Goal: Task Accomplishment & Management: Manage account settings

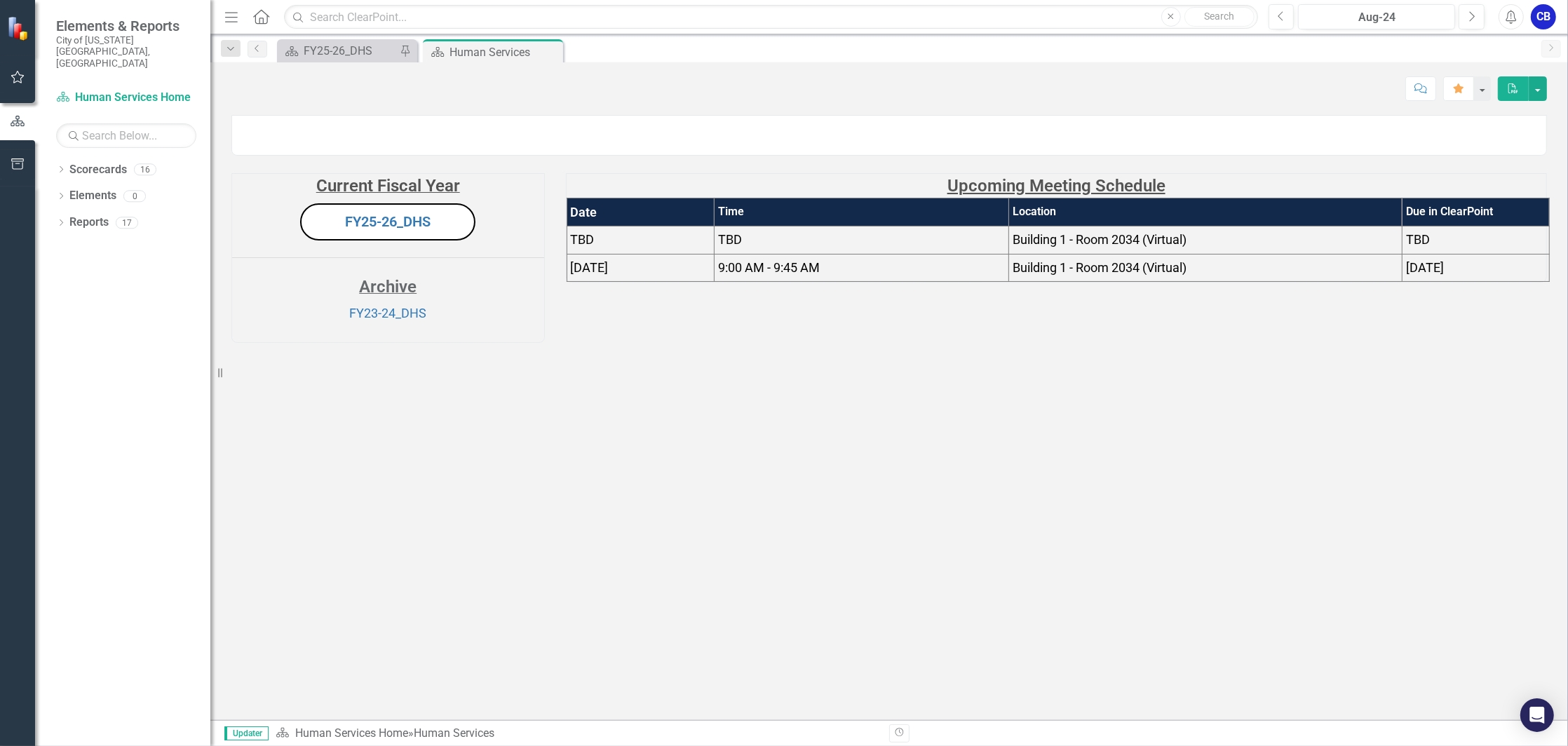
click at [396, 240] on button "FY25-26_DHS" at bounding box center [388, 222] width 176 height 38
click at [403, 230] on link "FY25-26_DHS" at bounding box center [388, 221] width 86 height 16
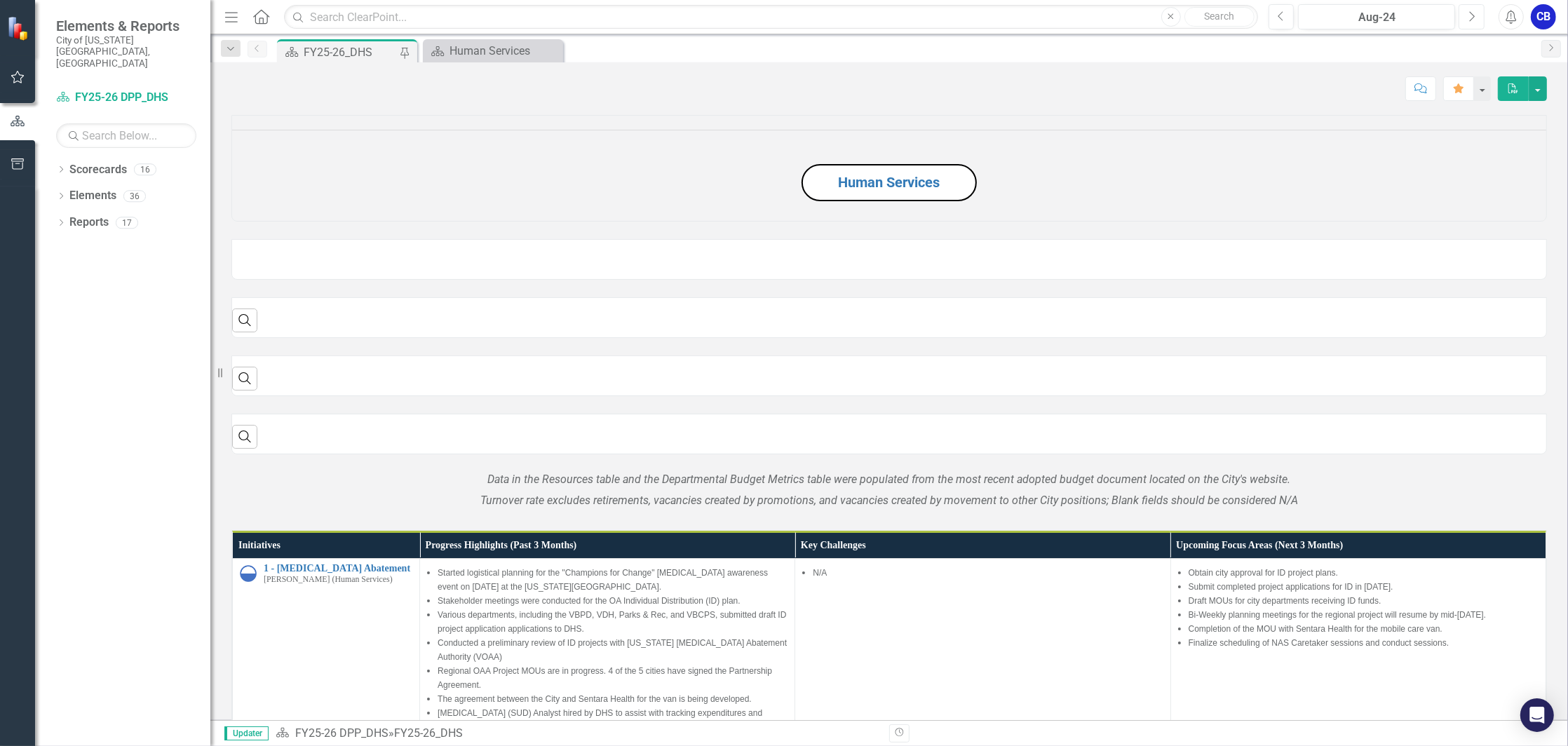
click at [1471, 12] on icon "Next" at bounding box center [1472, 16] width 8 height 13
click at [1471, 12] on icon "button" at bounding box center [1472, 16] width 6 height 10
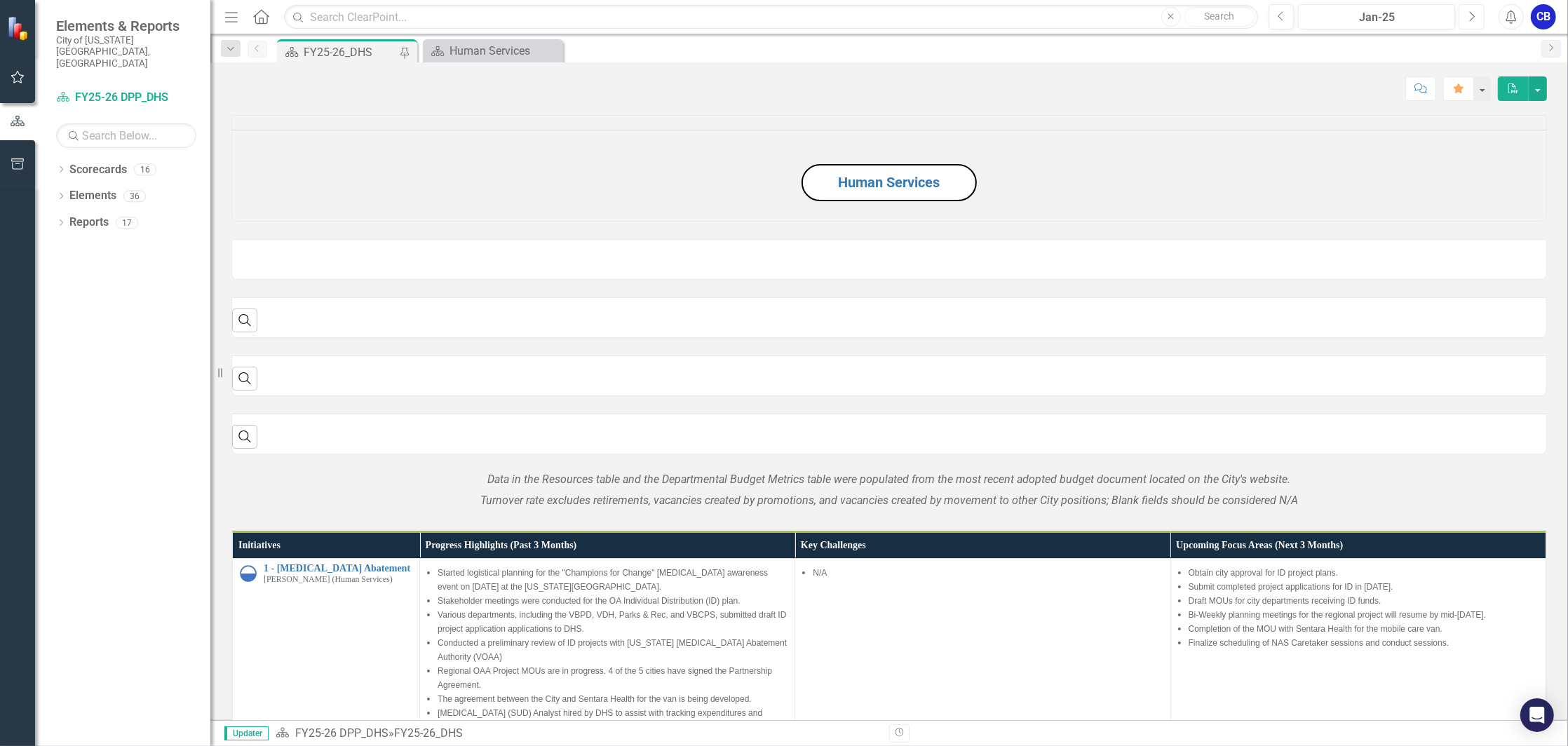
click at [1471, 12] on icon "button" at bounding box center [1472, 16] width 6 height 10
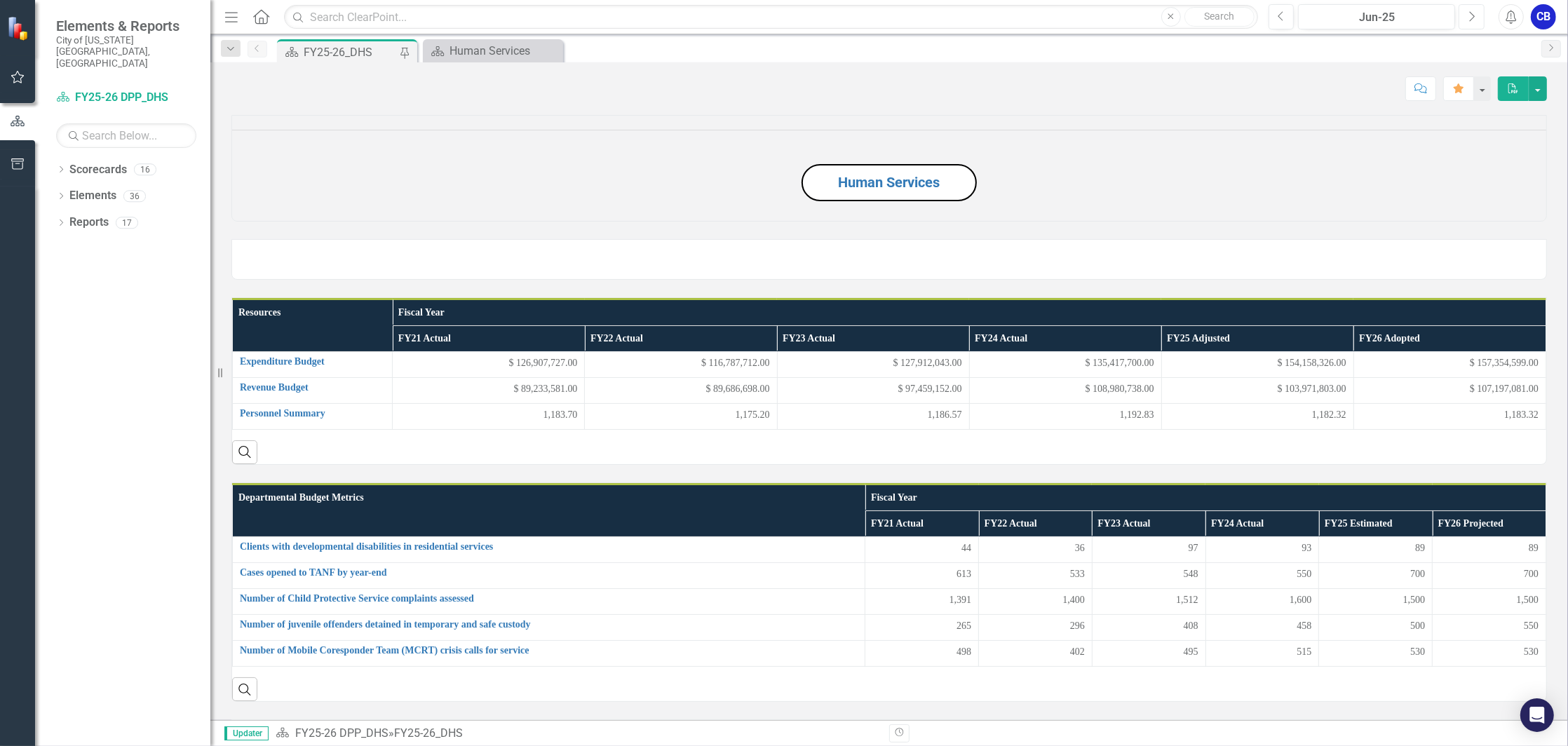
click at [1471, 12] on icon "button" at bounding box center [1472, 16] width 6 height 10
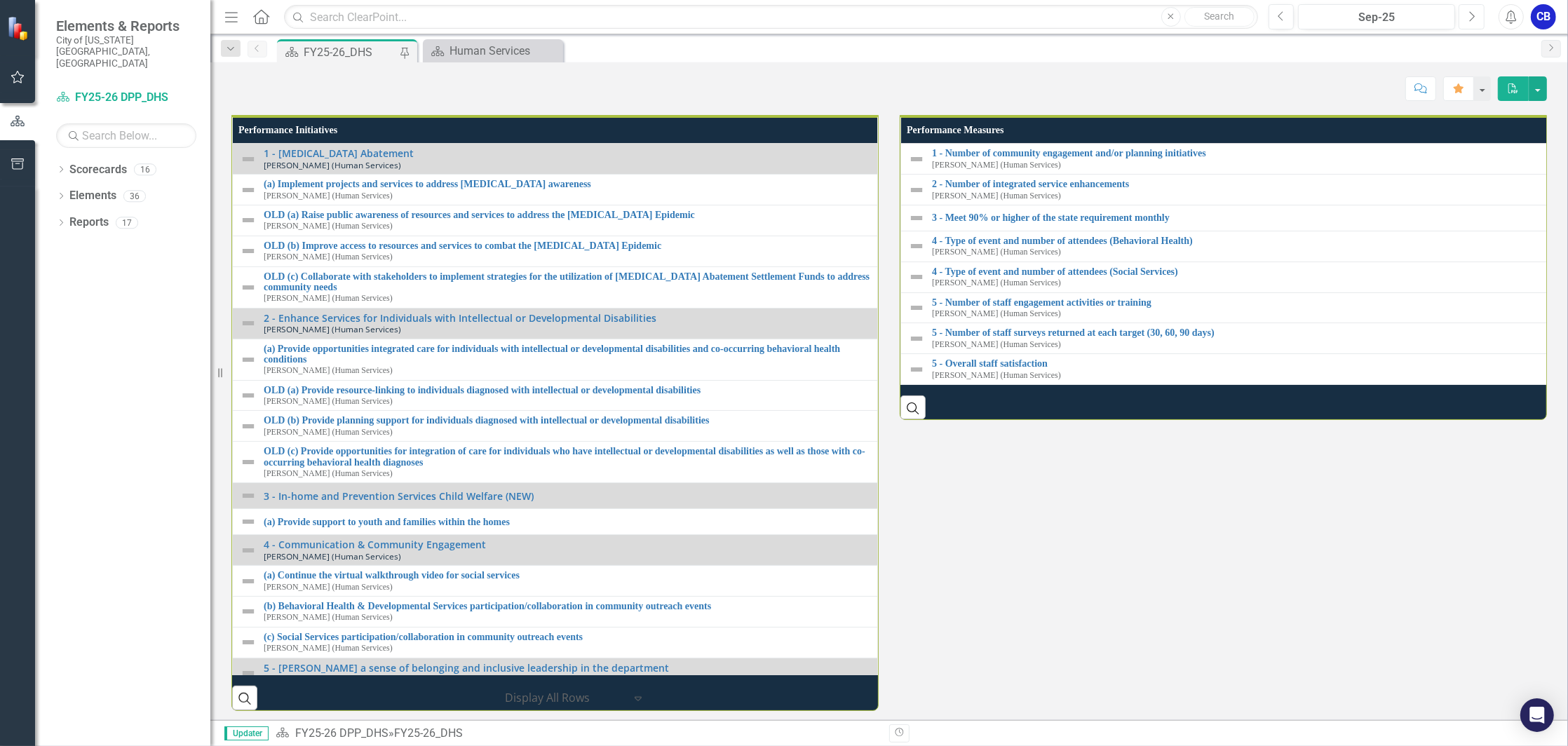
scroll to position [1216, 0]
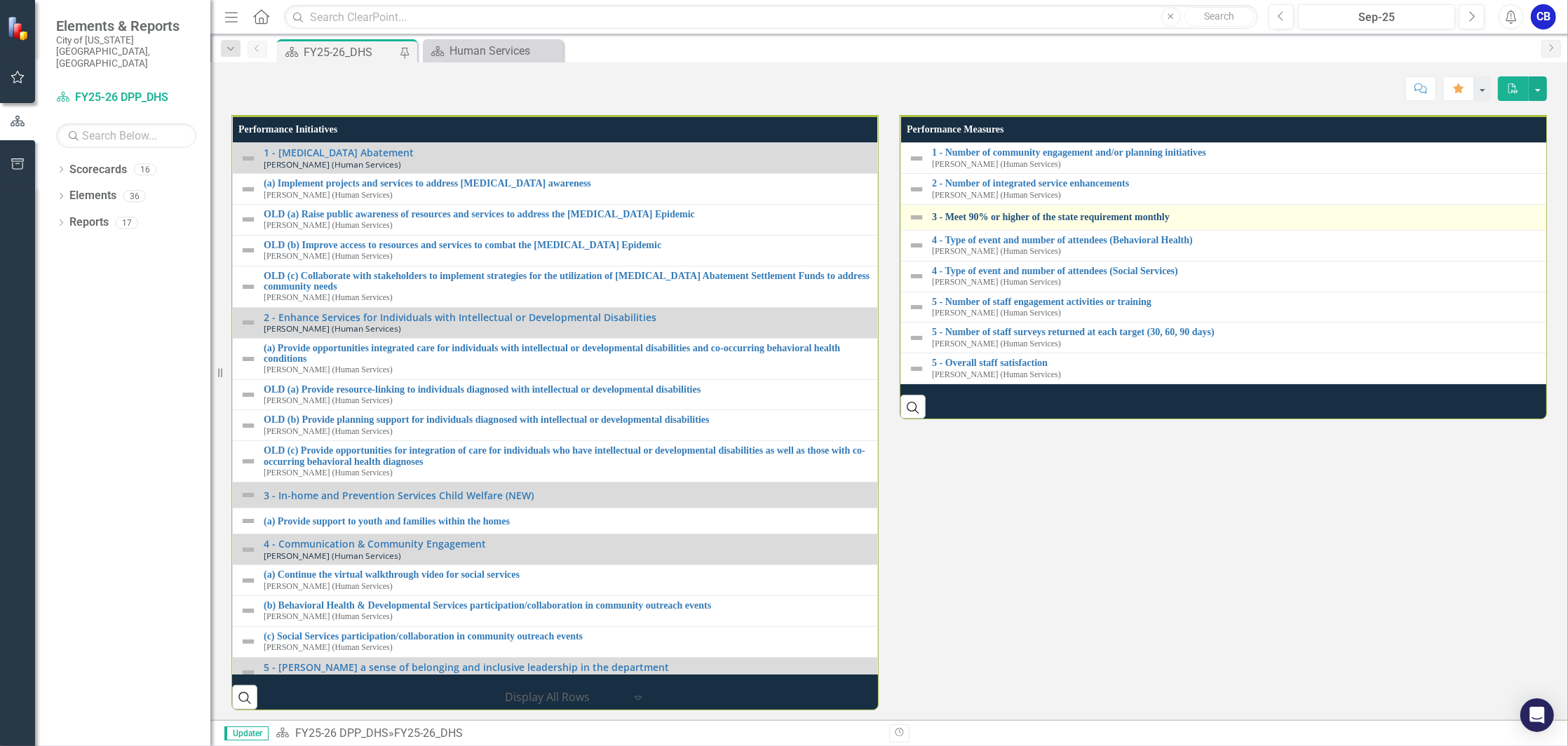
click at [1126, 222] on link "3 - Meet 90% or higher of the state requirement monthly" at bounding box center [1238, 217] width 612 height 11
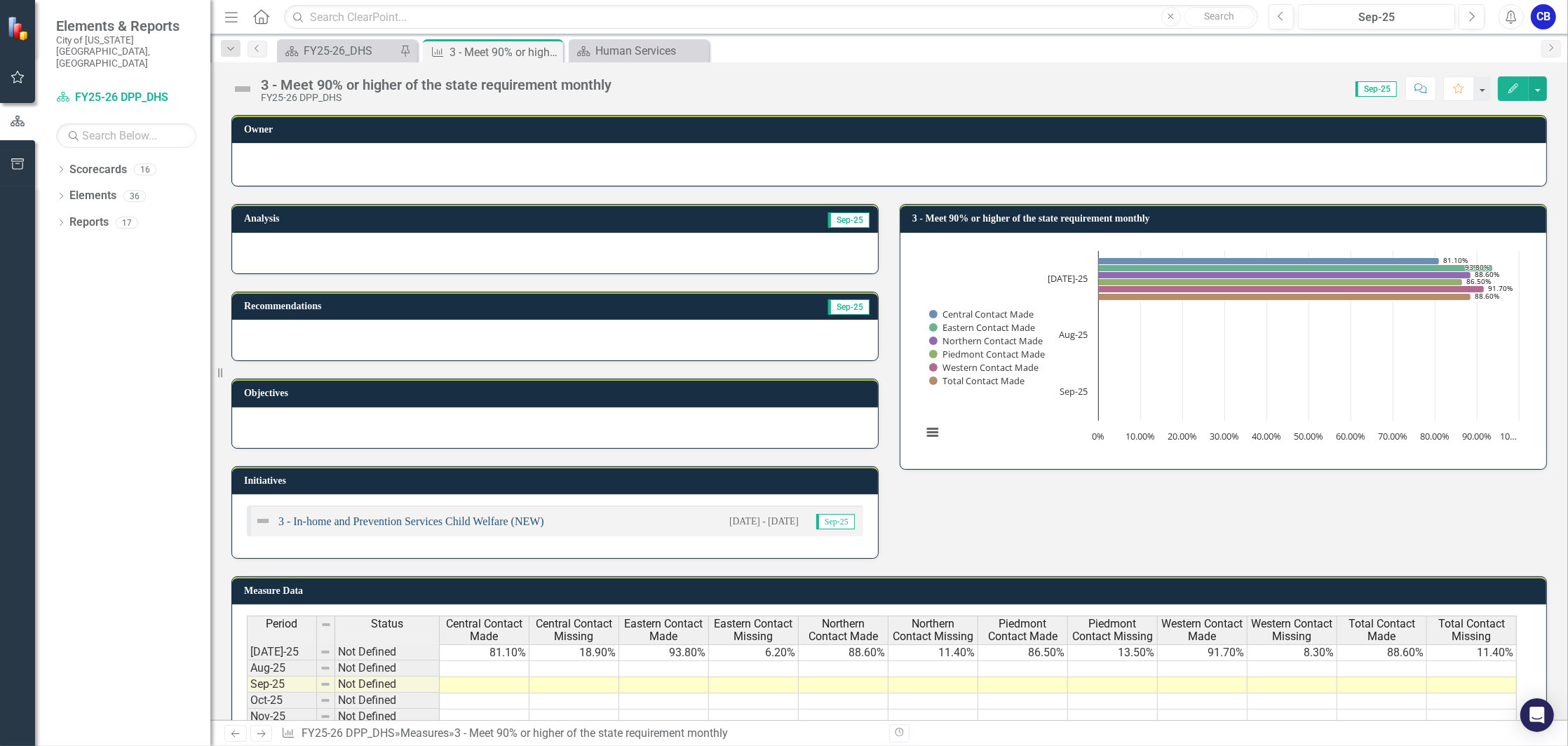
click at [451, 515] on link "3 - In-home and Prevention Services Child Welfare (NEW)" at bounding box center [411, 521] width 265 height 12
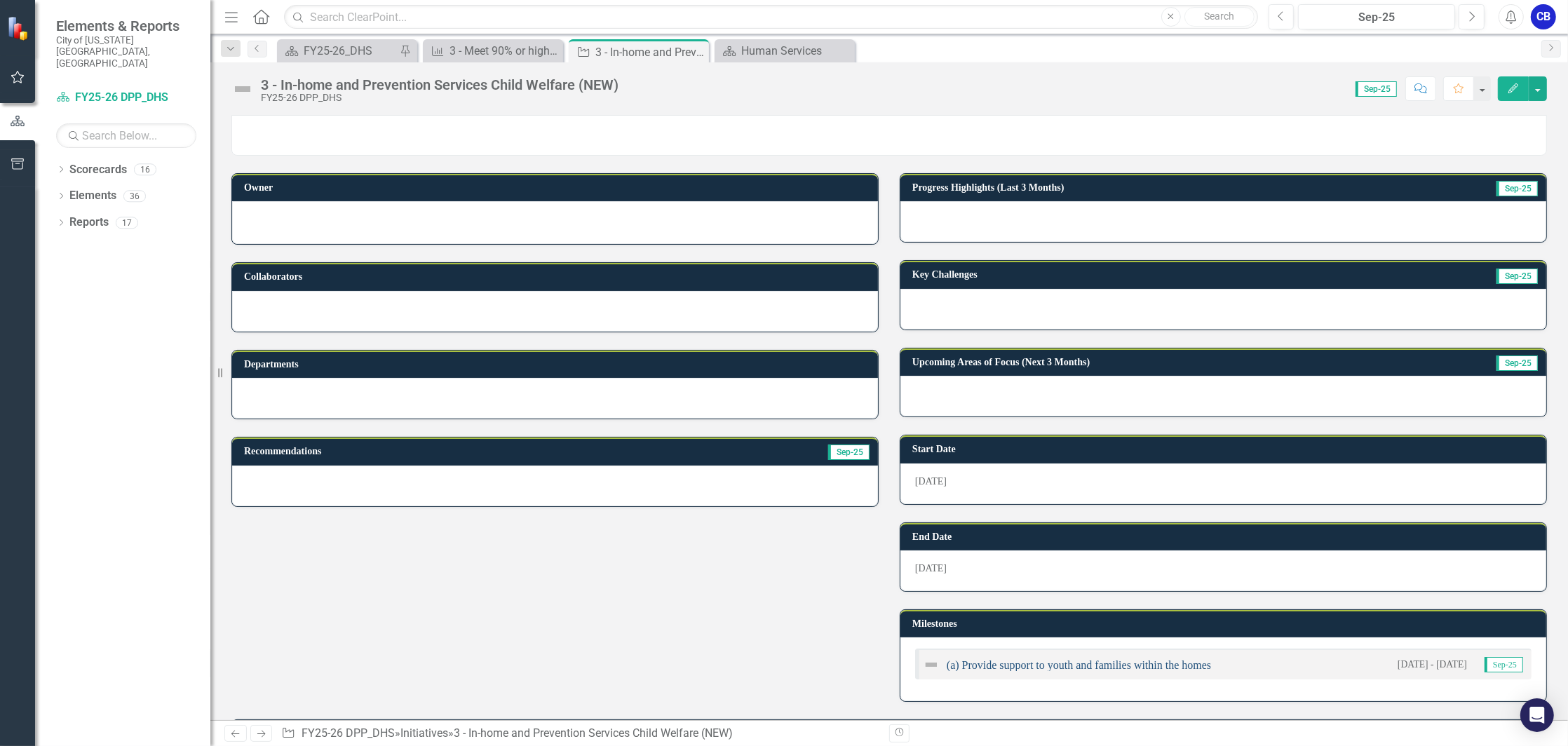
click at [995, 661] on link "(a) Provide support to youth and families within the homes" at bounding box center [1079, 665] width 264 height 12
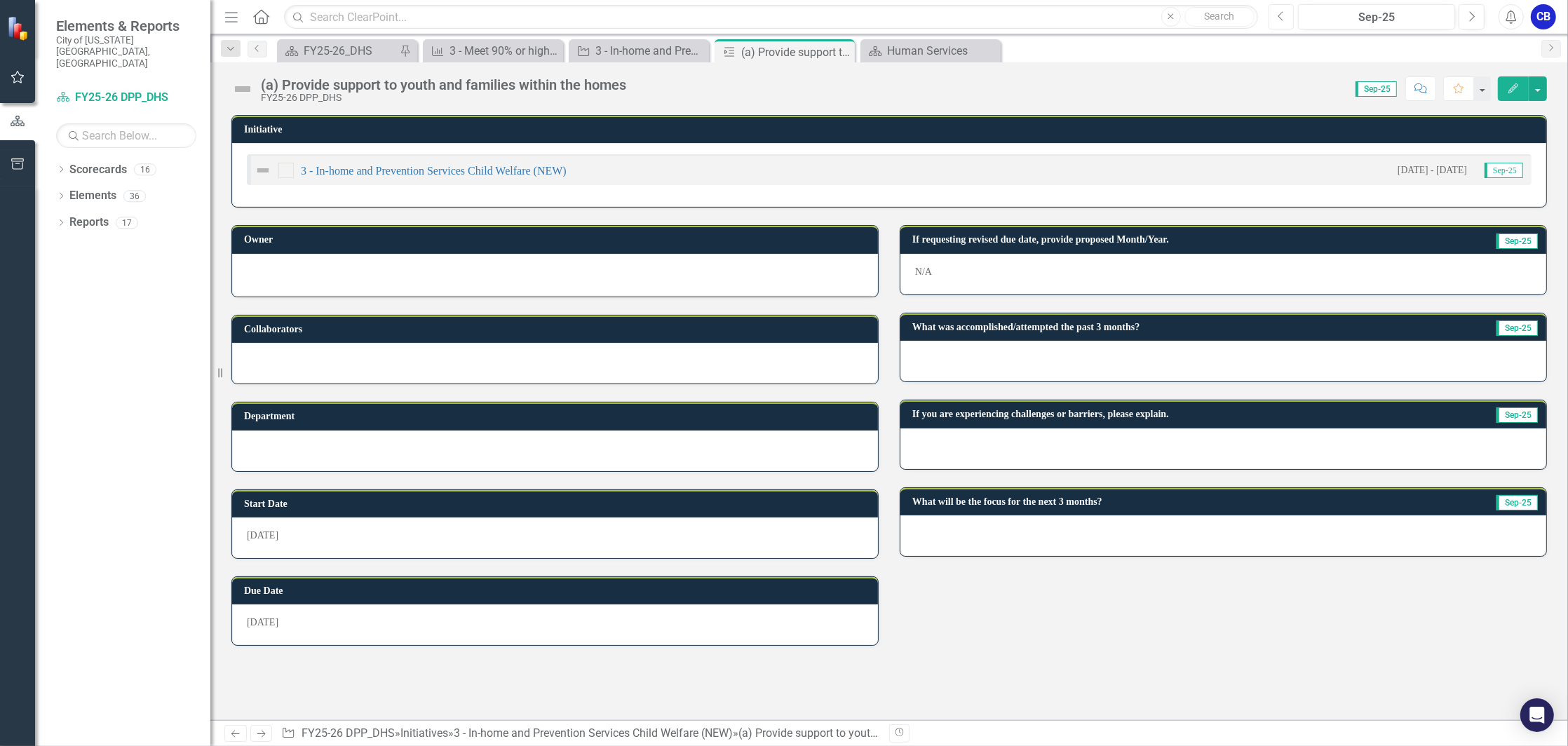
click at [1288, 14] on button "Previous" at bounding box center [1281, 16] width 26 height 25
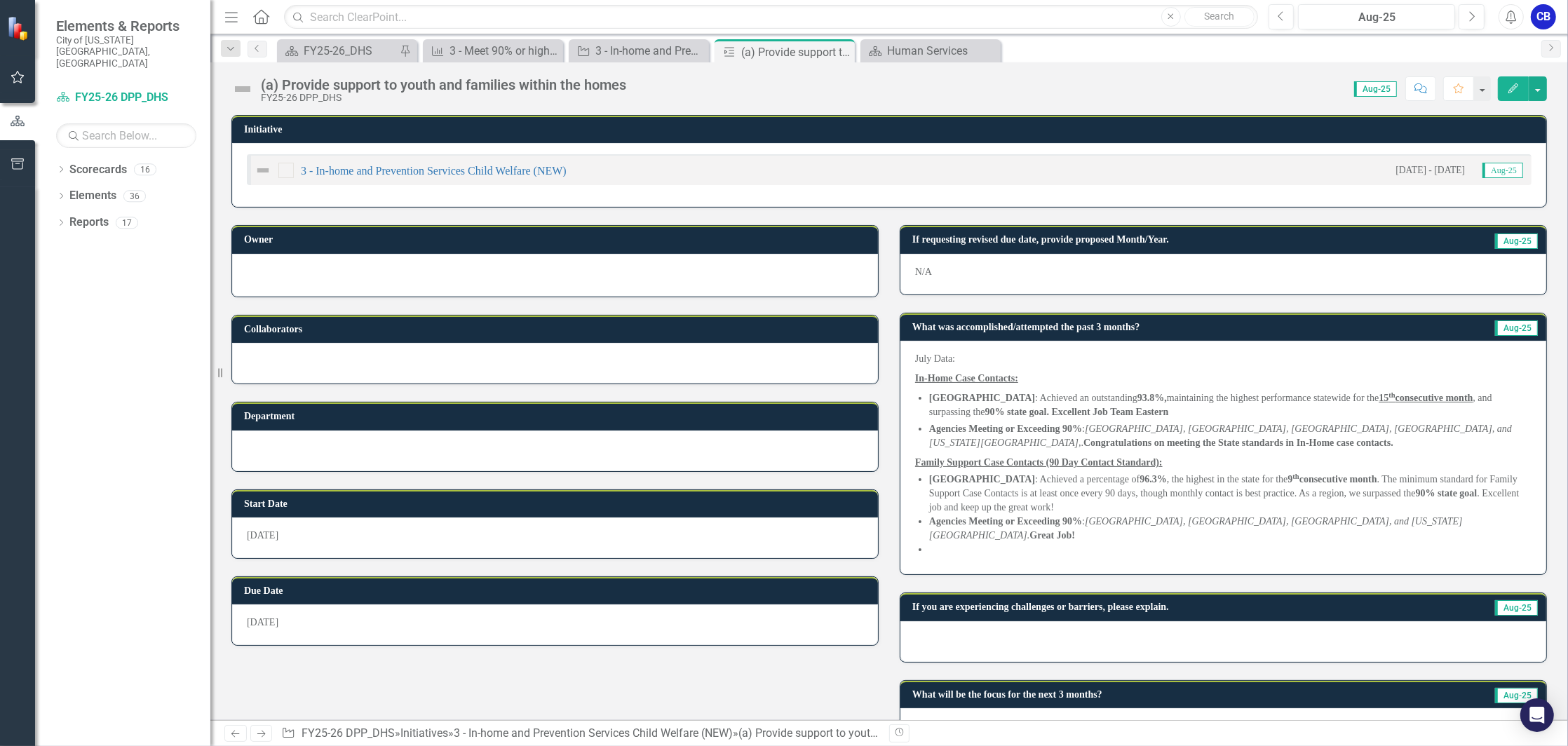
click at [1524, 91] on button "Edit" at bounding box center [1514, 88] width 31 height 24
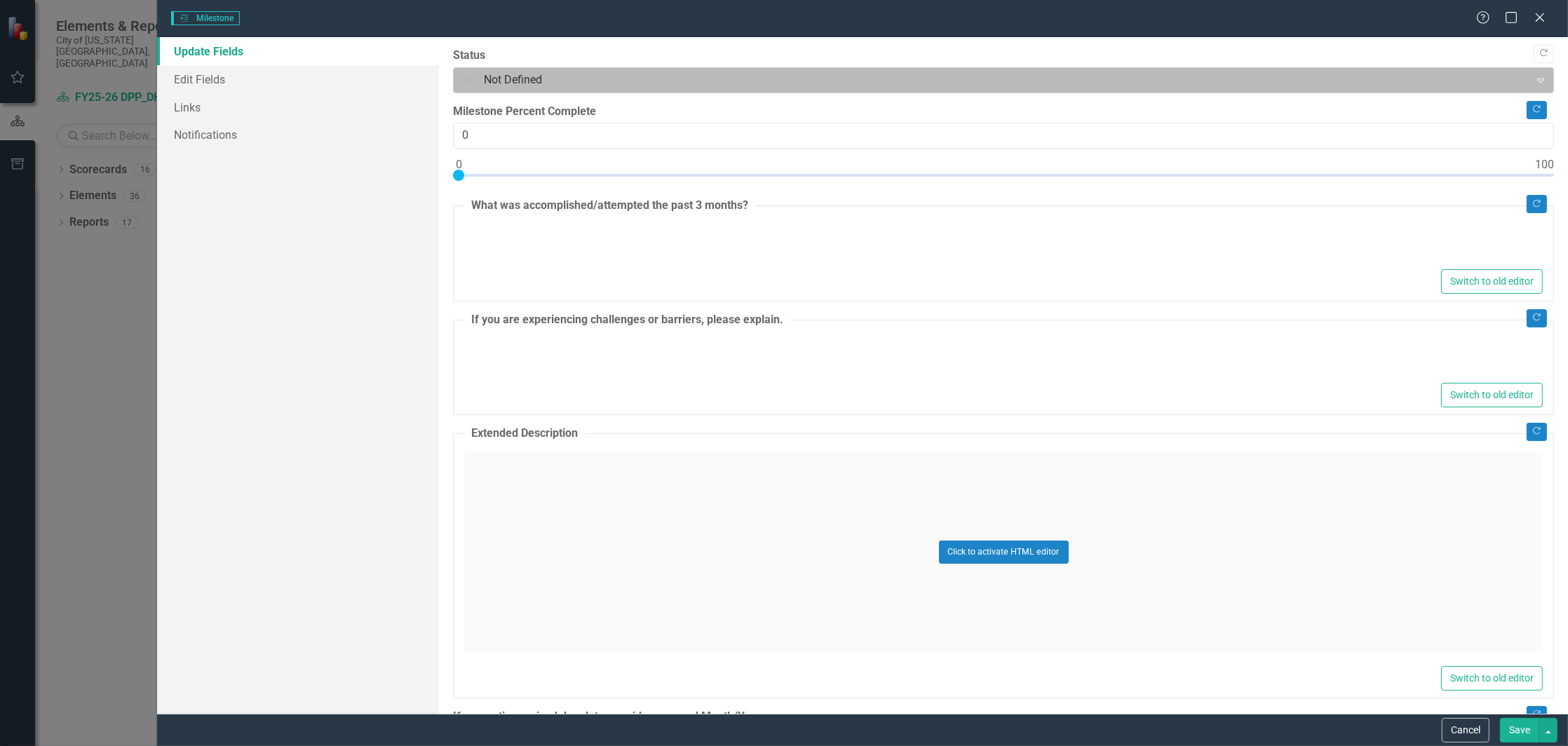
type textarea "<p>July Data:</p> <p><strong><u>In-Home Case Contacts:</u></strong></p> <ul typ…"
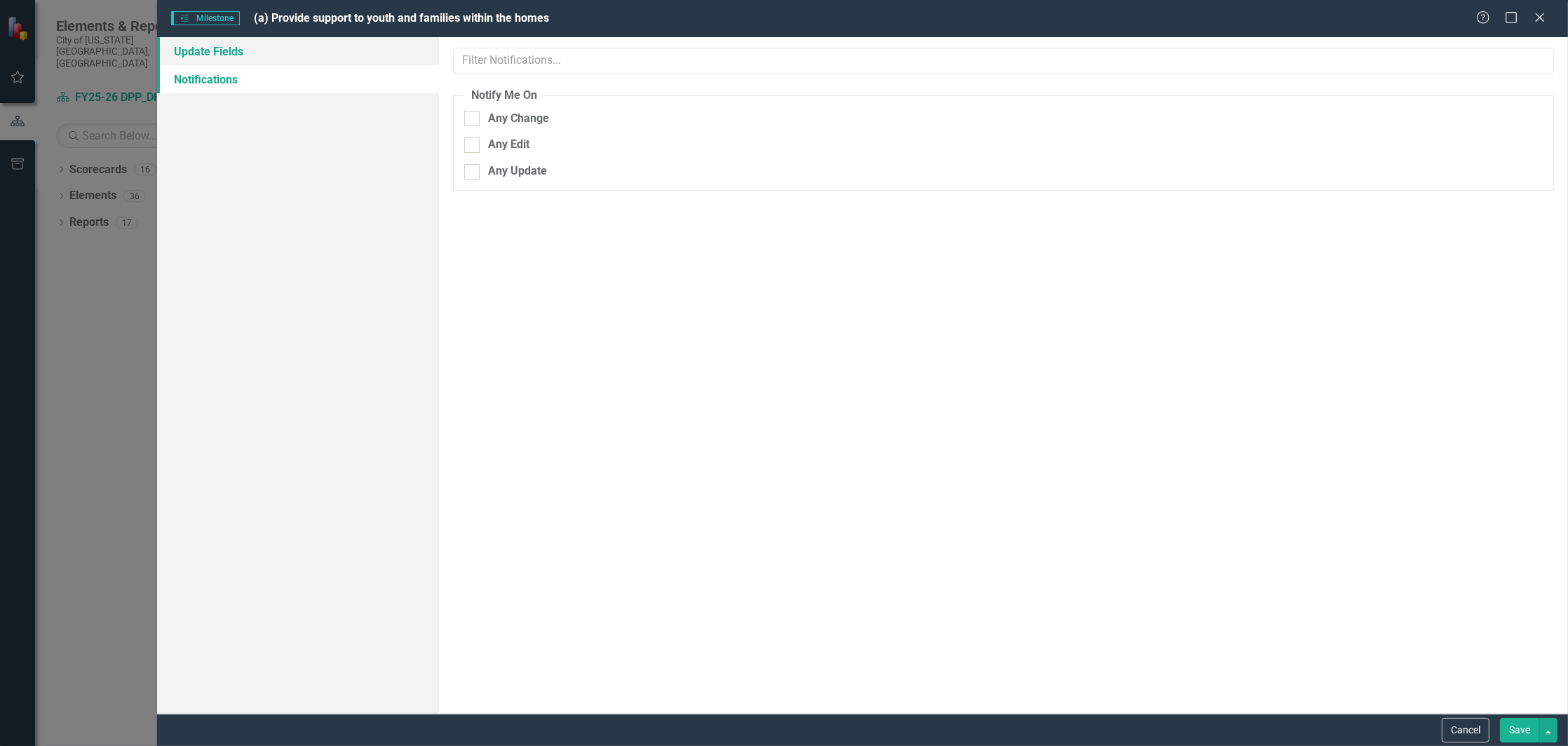
click at [209, 51] on link "Update Fields" at bounding box center [298, 51] width 282 height 28
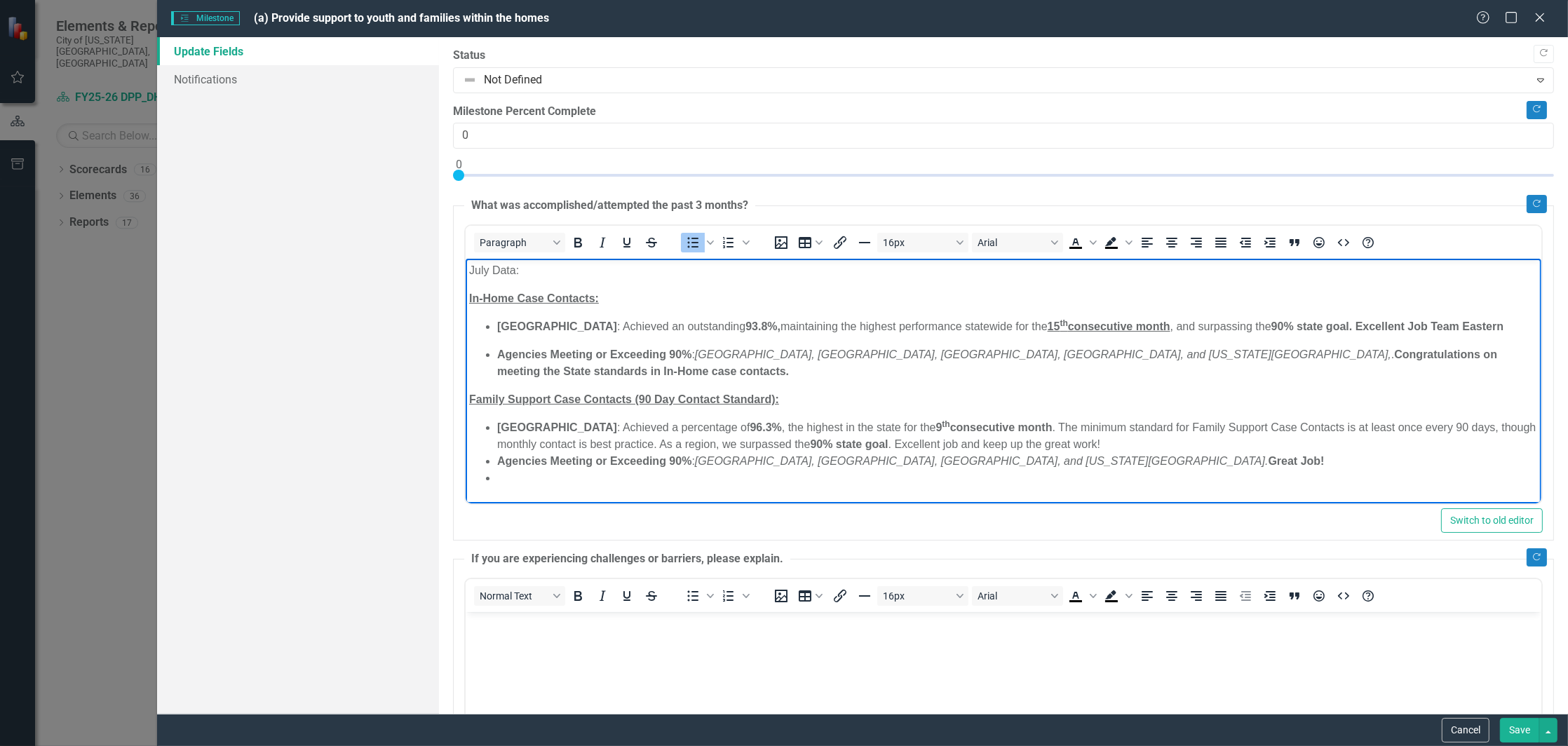
click at [591, 470] on li "Rich Text Area. Press ALT-0 for help." at bounding box center [1017, 478] width 1041 height 16
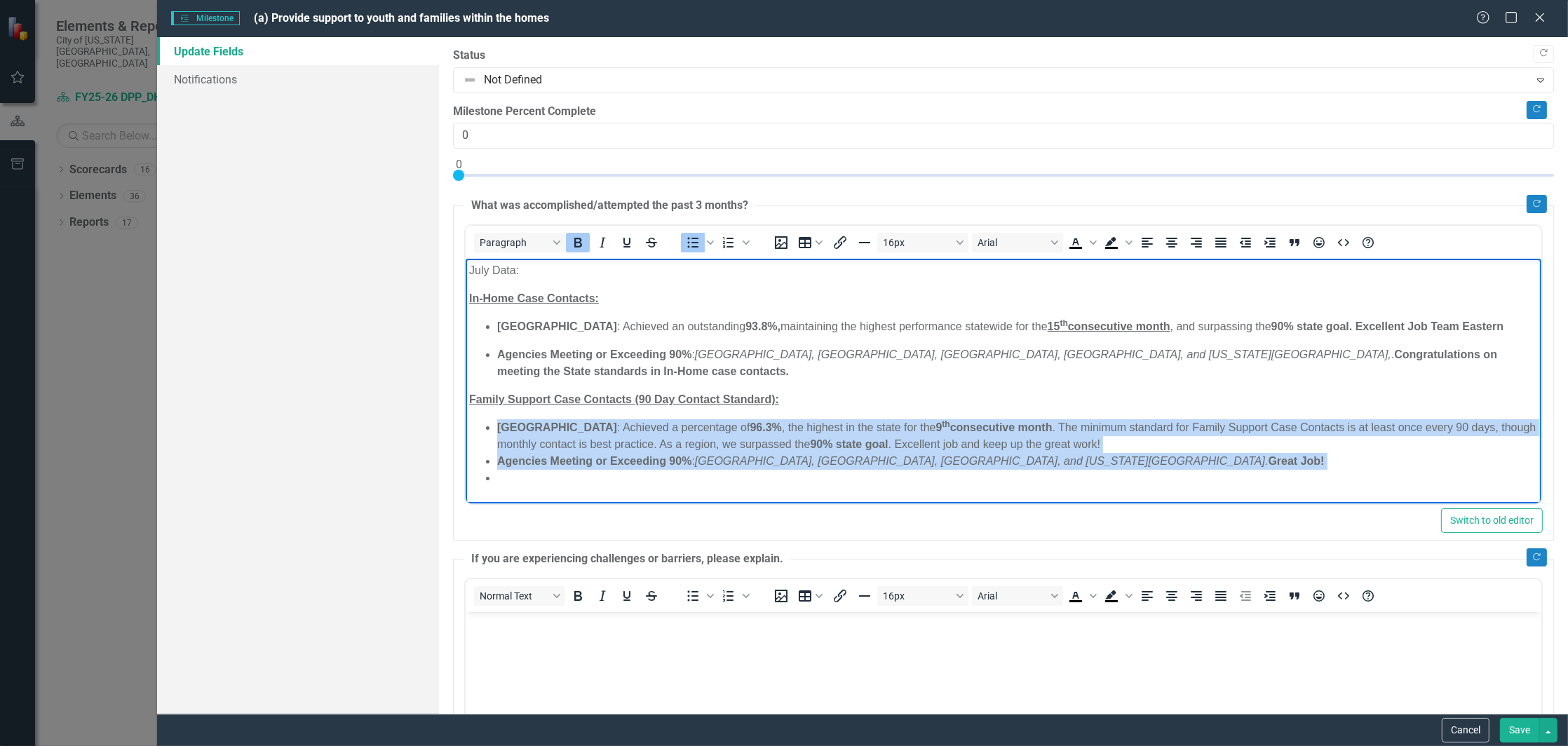
drag, startPoint x: 591, startPoint y: 456, endPoint x: 496, endPoint y: 409, distance: 106.0
click at [496, 420] on ul "Eastern Region : Achieved a percentage of 96.3% , the highest in the state for …" at bounding box center [1004, 454] width 1069 height 68
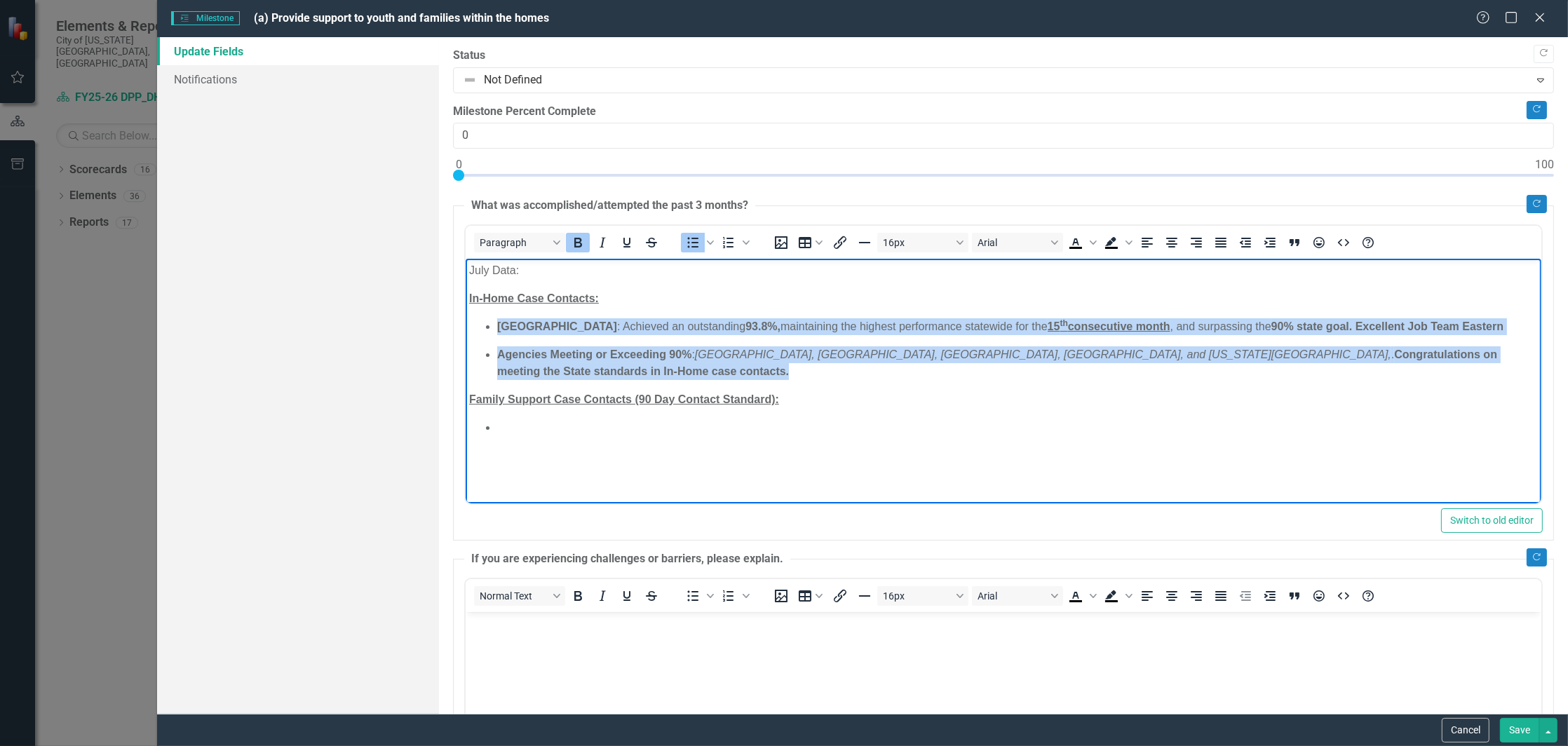
drag, startPoint x: 1484, startPoint y: 353, endPoint x: 480, endPoint y: 331, distance: 1004.2
click at [480, 331] on body "July Data: In-Home Case Contacts: Eastern Region : Achieved an outstanding 93.8…" at bounding box center [1004, 364] width 1076 height 210
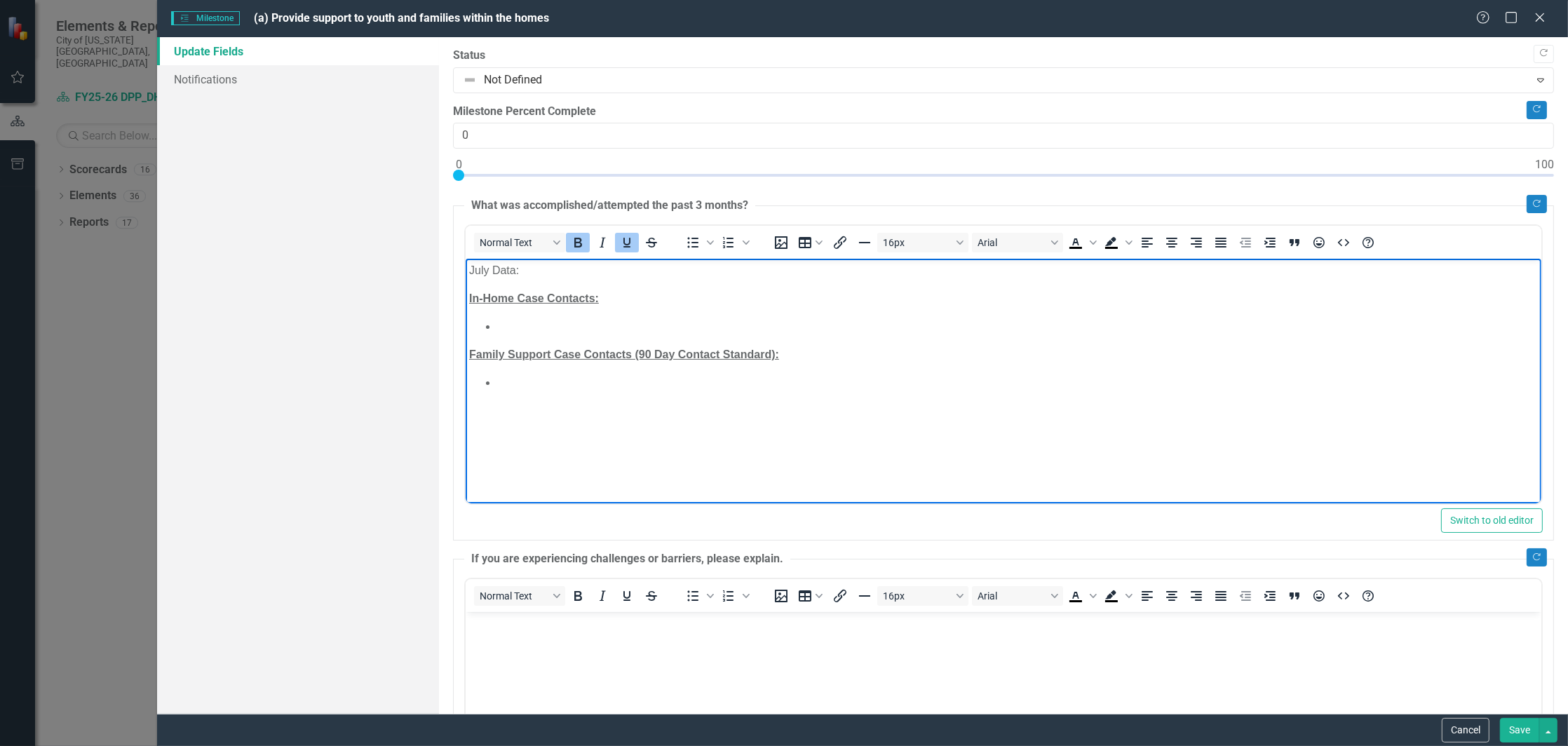
click at [596, 292] on u "In-Home Case Contacts:" at bounding box center [534, 298] width 129 height 12
click at [641, 319] on li "Rich Text Area. Press ALT-0 for help." at bounding box center [1017, 326] width 1041 height 16
click at [594, 401] on li "Rich Text Area. Press ALT-0 for help." at bounding box center [1017, 400] width 1041 height 16
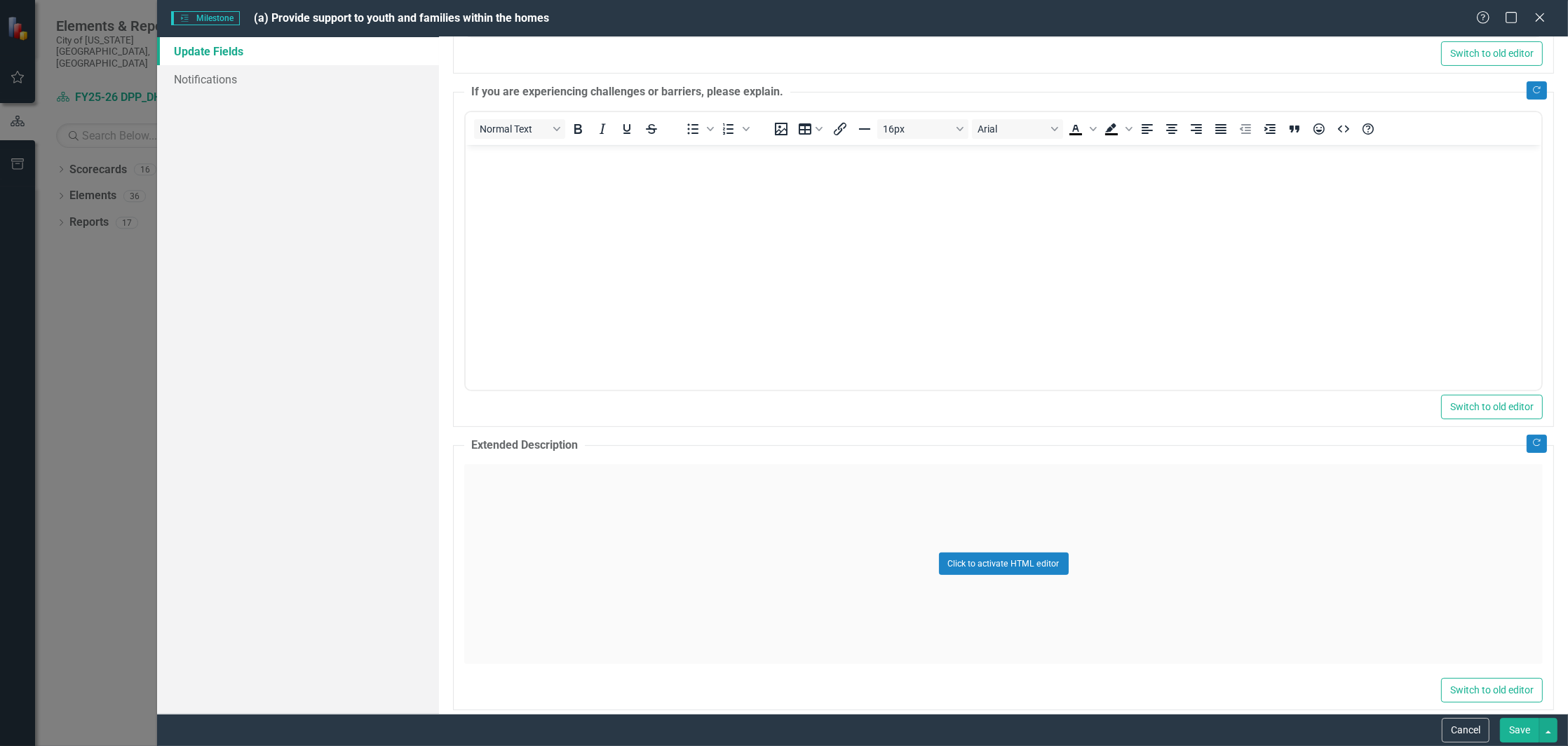
scroll to position [748, 0]
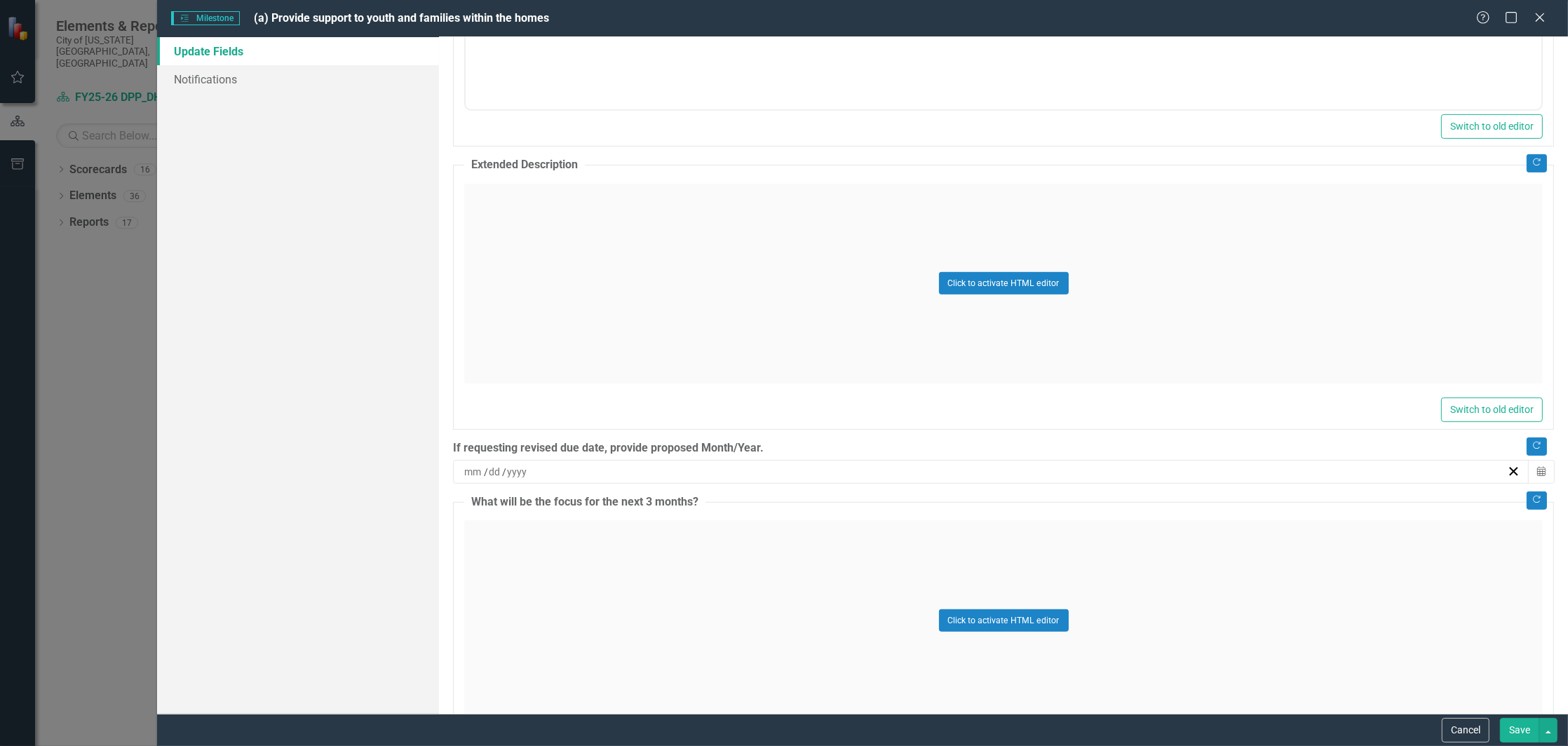
click at [667, 579] on div "Click to activate HTML editor" at bounding box center [1004, 620] width 1079 height 200
click at [665, 596] on body "Rich Text Area. Press ALT-0 for help." at bounding box center [1004, 660] width 1076 height 210
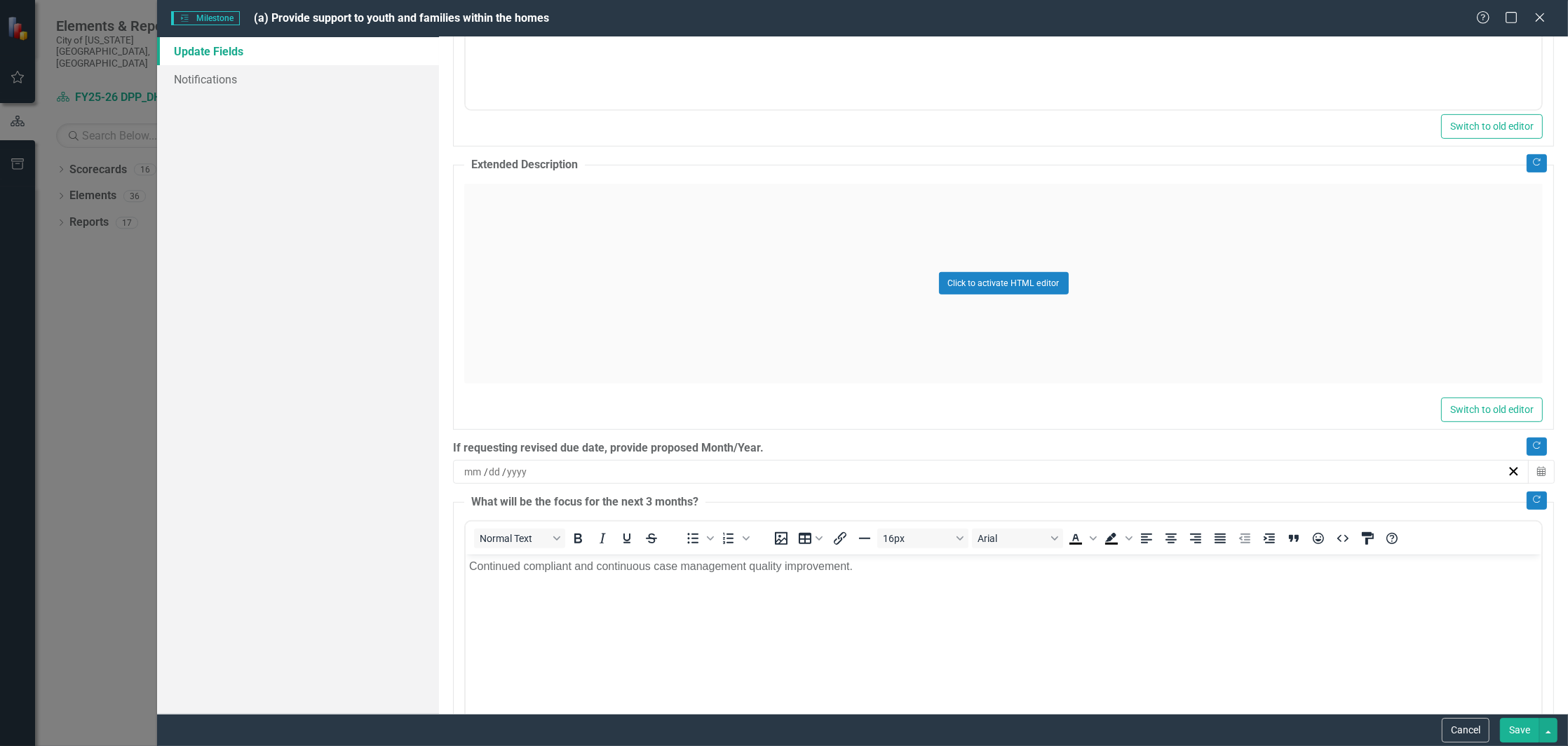
click at [1514, 726] on button "Save" at bounding box center [1520, 730] width 40 height 24
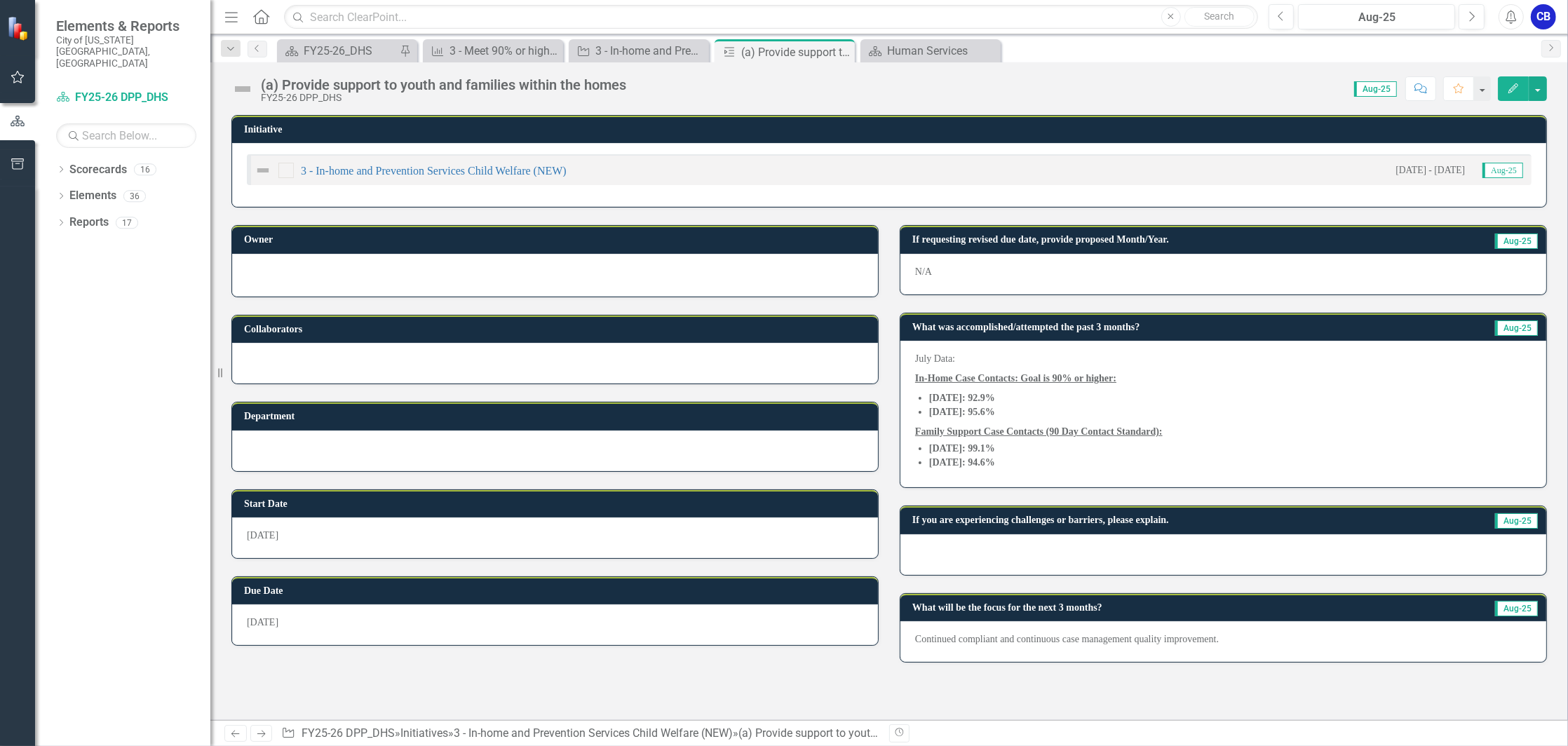
click at [1512, 87] on icon "Edit" at bounding box center [1513, 88] width 13 height 10
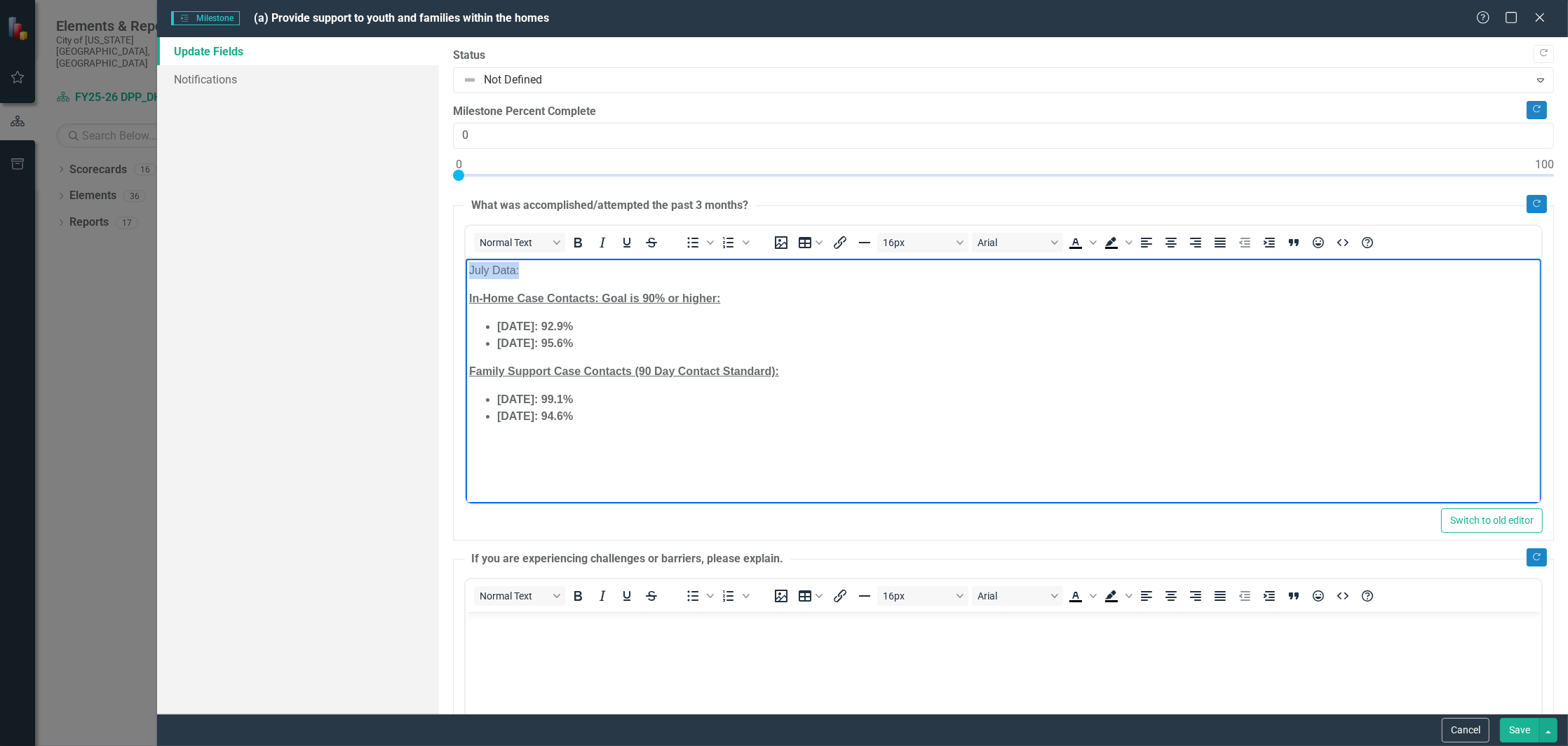
drag, startPoint x: 578, startPoint y: 269, endPoint x: 454, endPoint y: 268, distance: 124.0
click at [466, 268] on html "July Data: In-Home Case Contacts: Goal is 90% or higher: [DATE]: 92.9% [DATE]: …" at bounding box center [1004, 364] width 1076 height 210
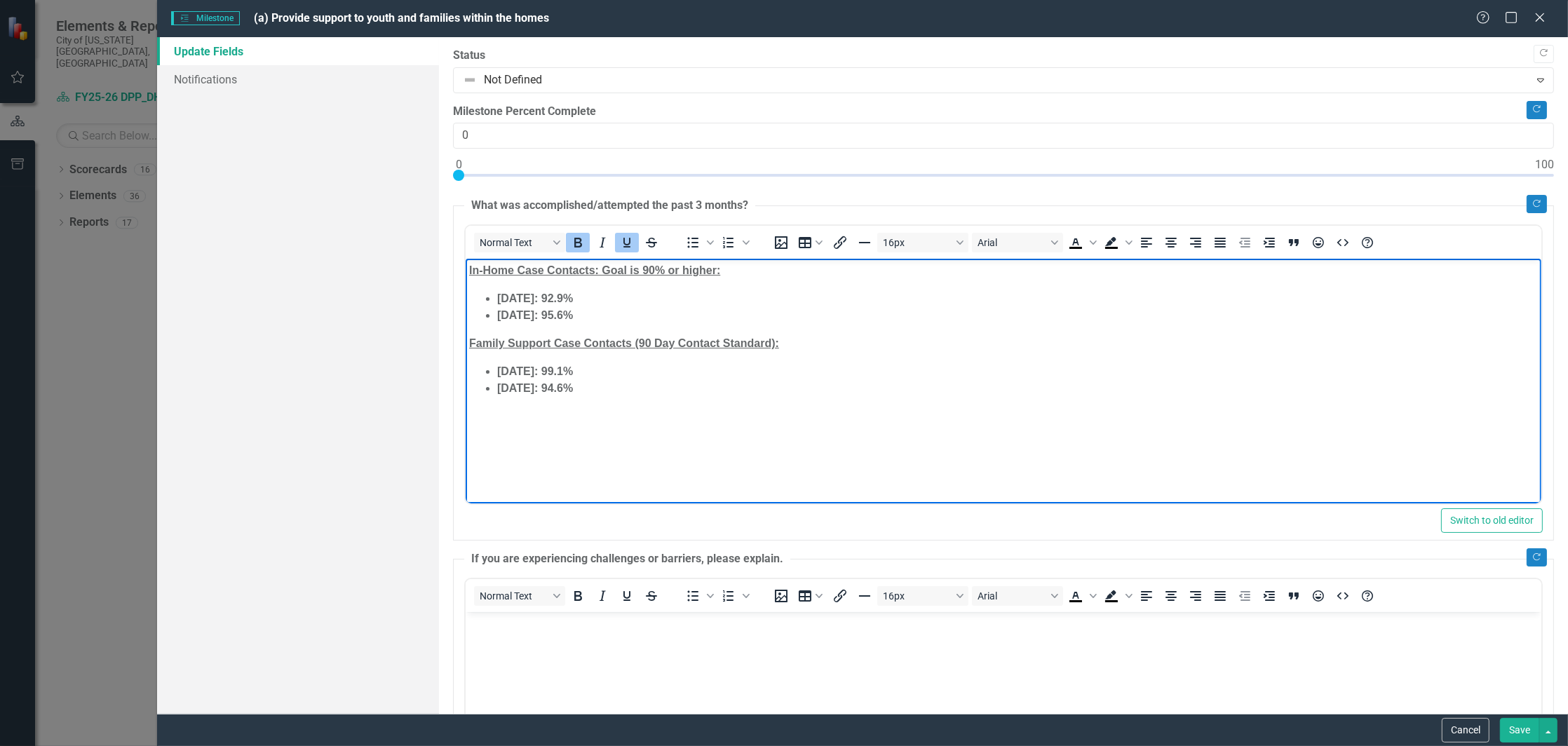
click at [1515, 726] on button "Save" at bounding box center [1520, 730] width 40 height 24
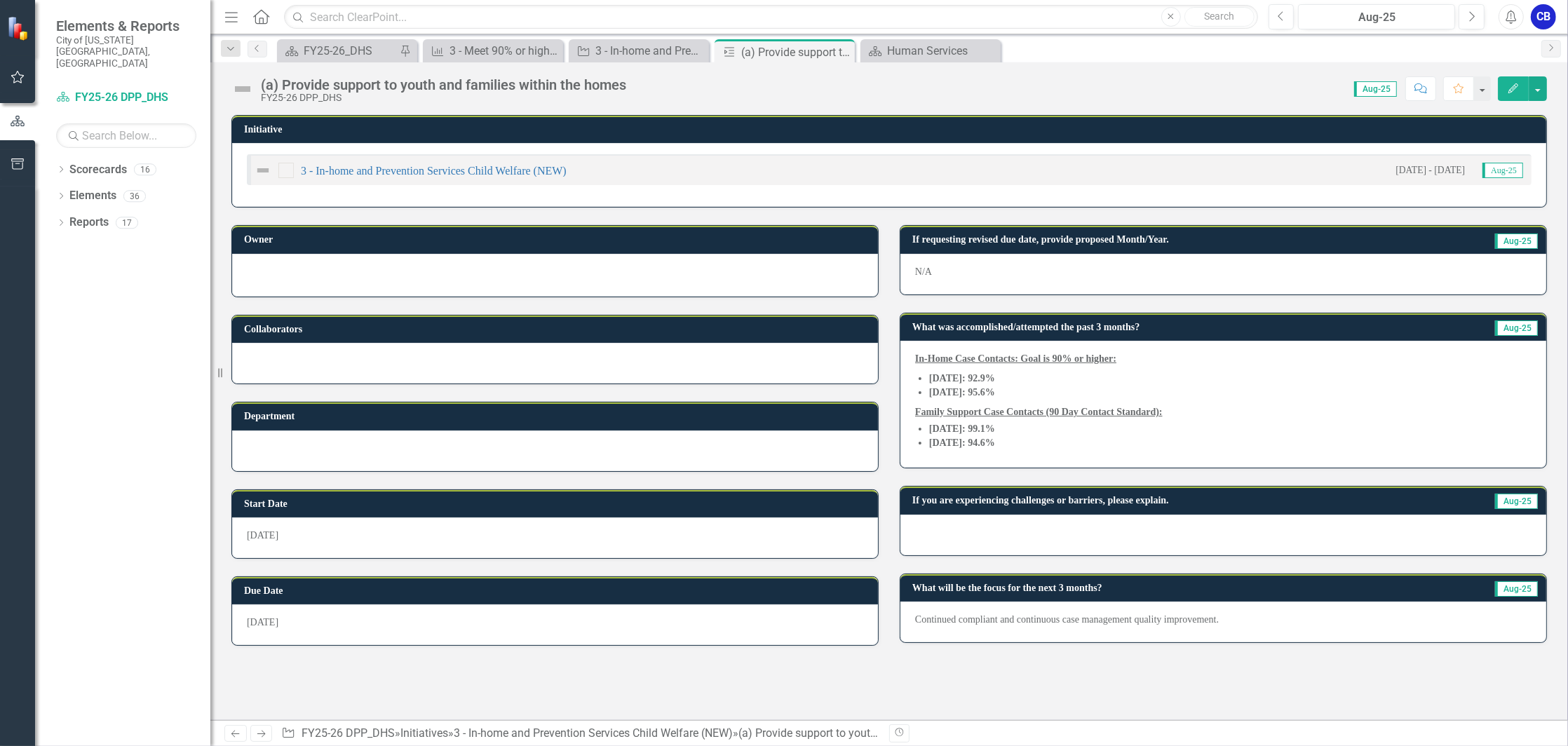
click at [1517, 83] on icon "button" at bounding box center [1513, 88] width 10 height 10
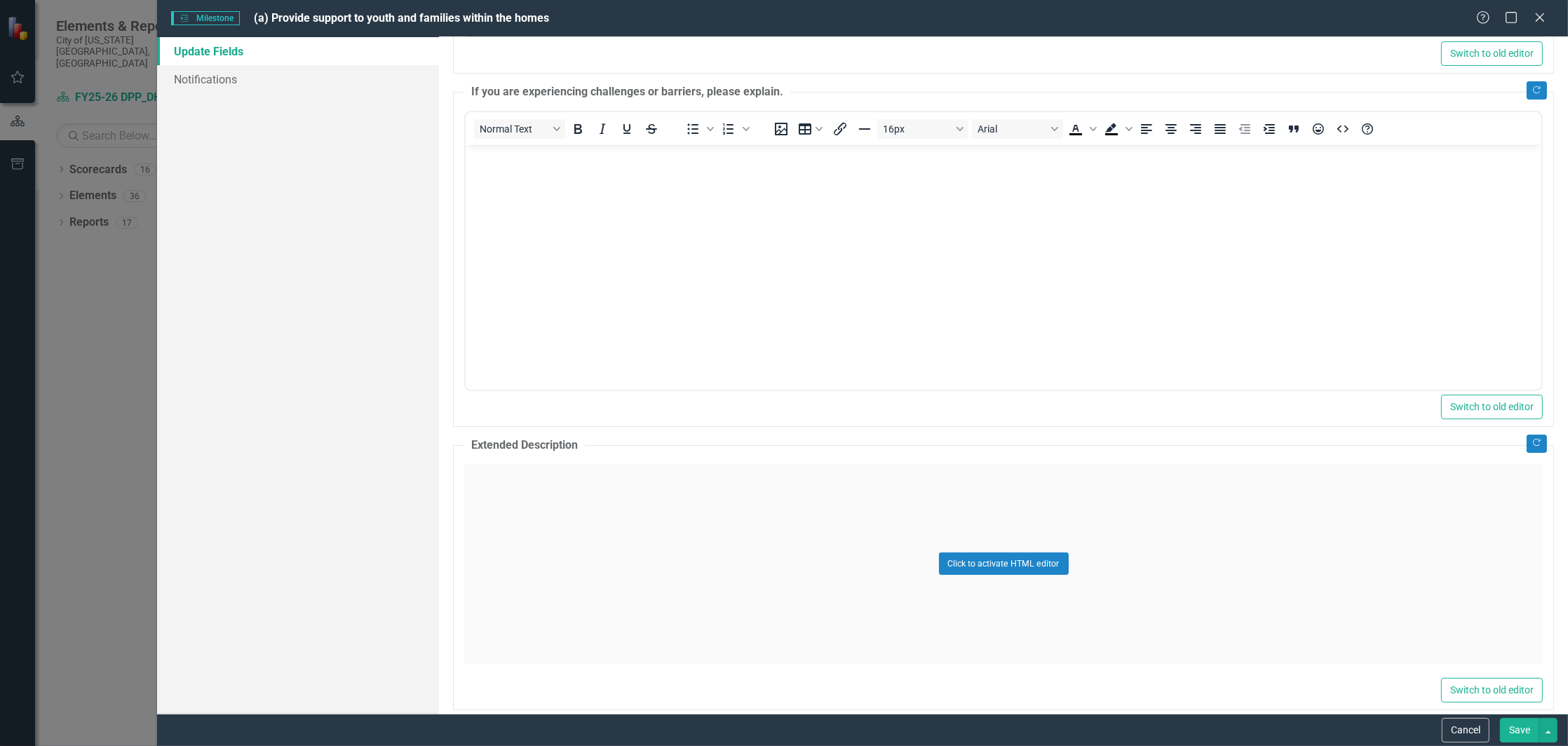
scroll to position [823, 0]
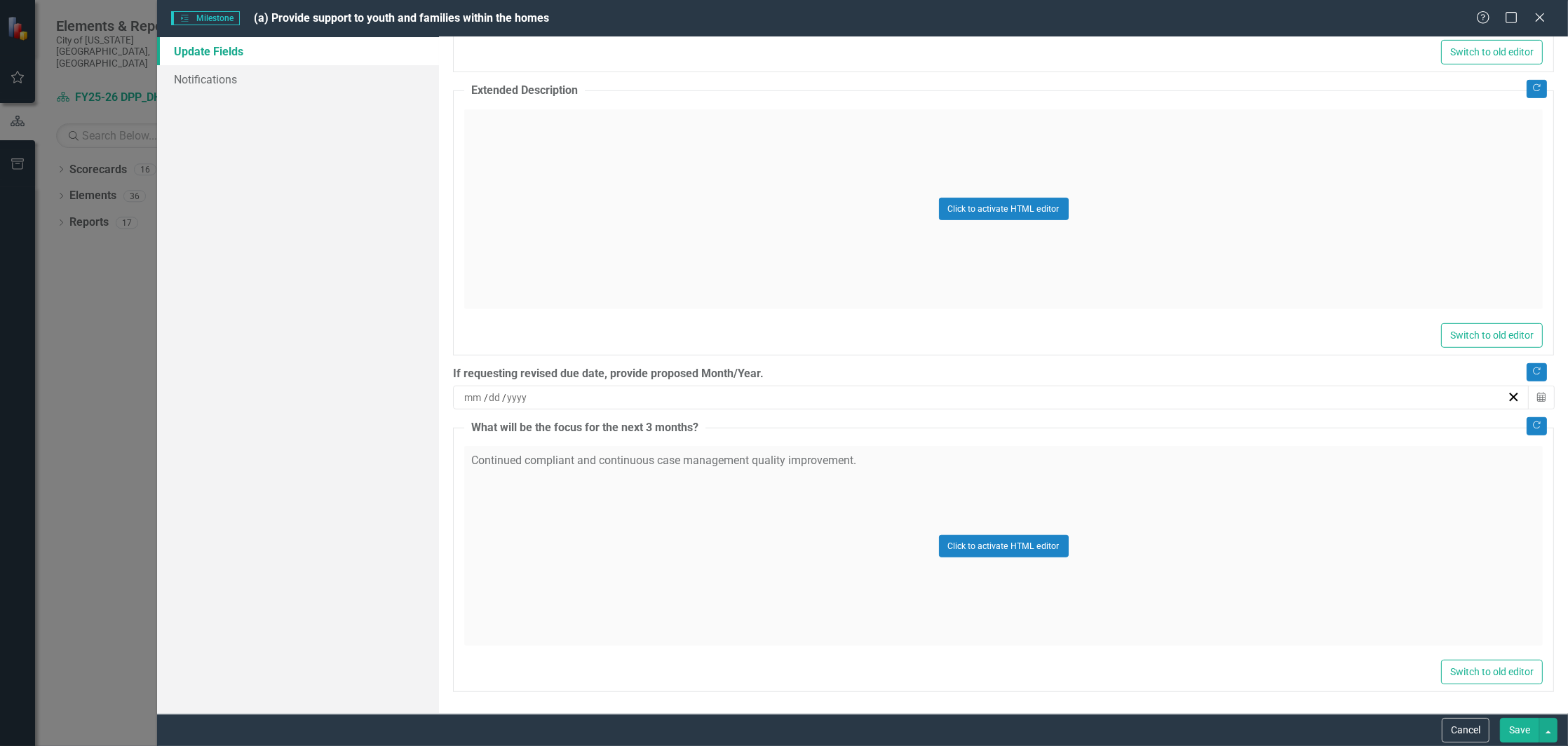
click at [545, 459] on div "Click to activate HTML editor" at bounding box center [1004, 545] width 1079 height 200
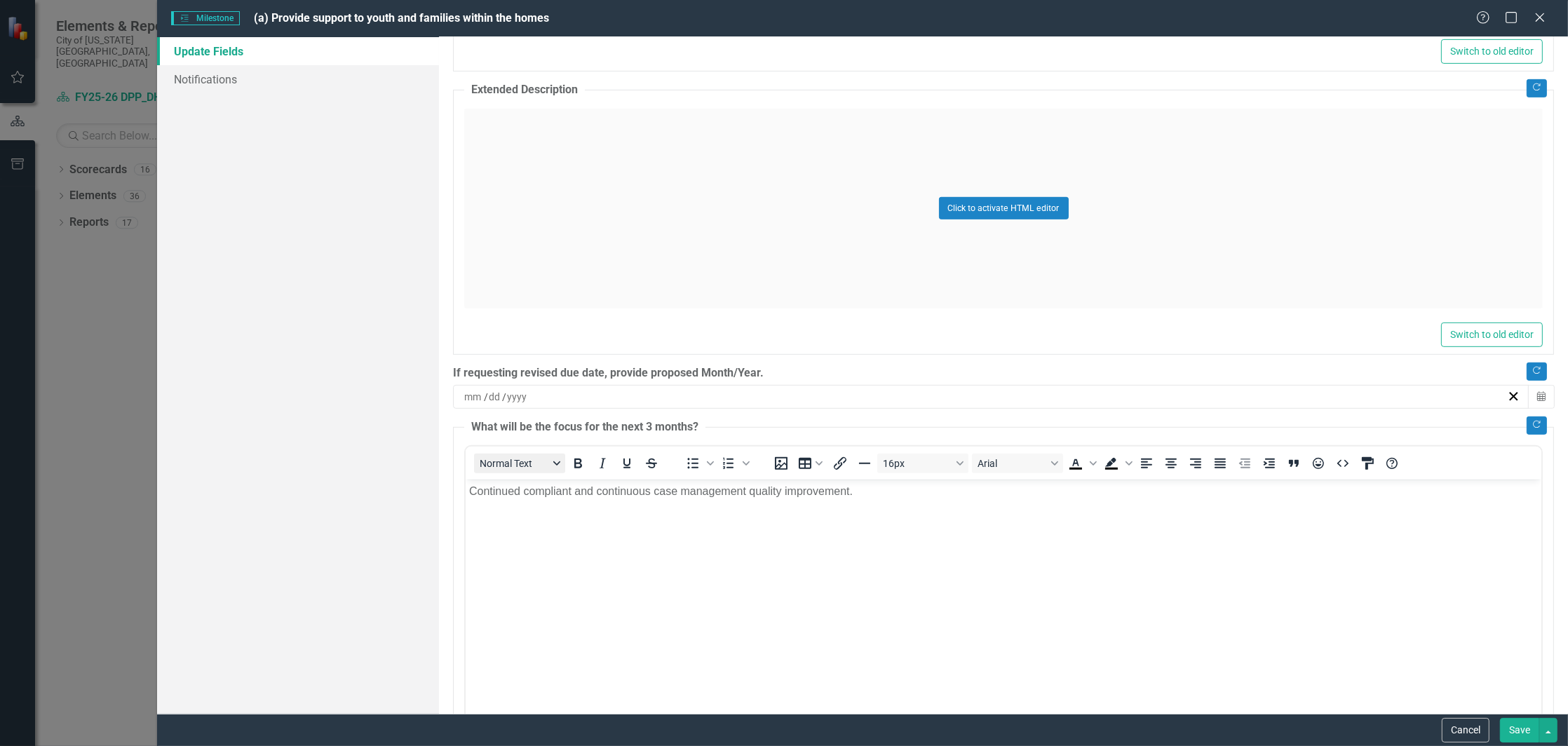
scroll to position [0, 0]
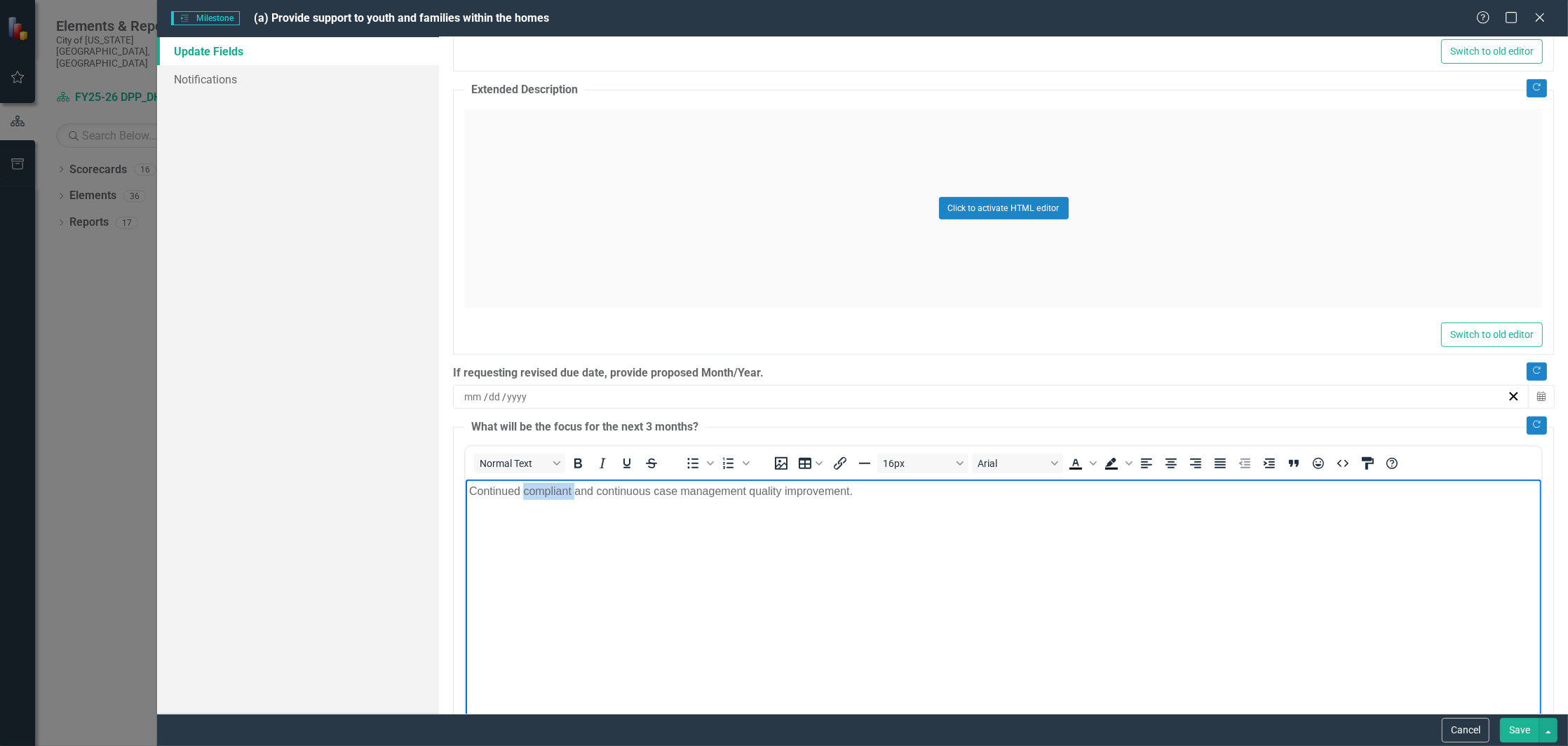
drag, startPoint x: 575, startPoint y: 485, endPoint x: 523, endPoint y: 484, distance: 52.0
click at [523, 484] on p "Continued compliant and continuous case management quality improvement." at bounding box center [1004, 491] width 1069 height 16
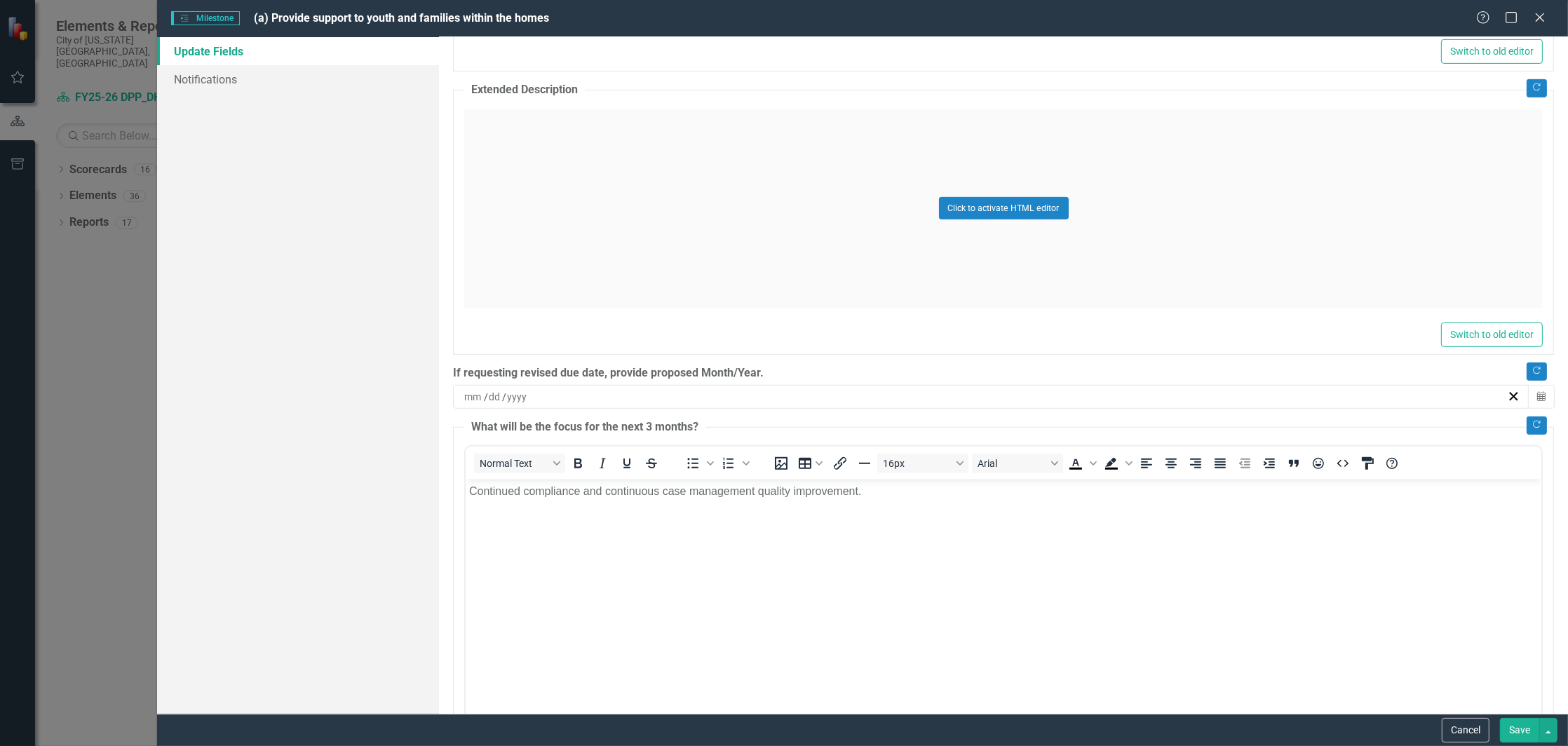
click at [1532, 726] on button "Save" at bounding box center [1520, 730] width 40 height 24
